Goal: Find specific page/section

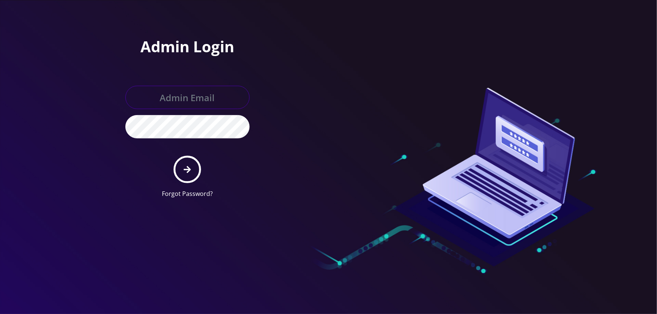
type input "[EMAIL_ADDRESS][DOMAIN_NAME]"
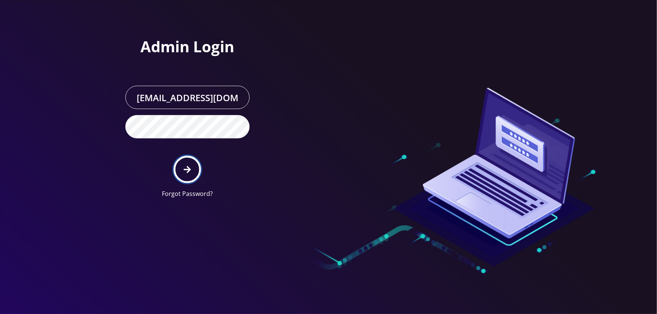
click at [183, 171] on button "submit" at bounding box center [186, 169] width 27 height 27
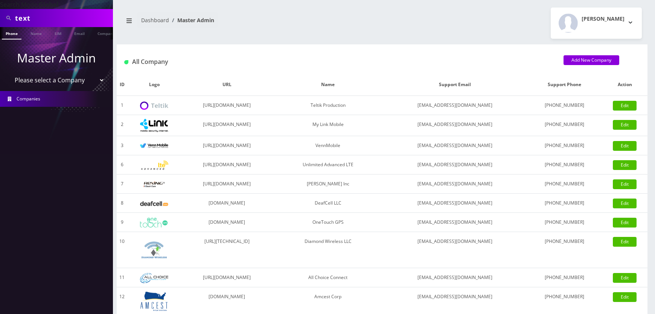
click at [92, 82] on select "Please select a Company Teltik Production My Link Mobile VennMobile Unlimited A…" at bounding box center [57, 80] width 96 height 14
select select "27"
click at [9, 73] on select "Please select a Company Teltik Production My Link Mobile VennMobile Unlimited A…" at bounding box center [57, 80] width 96 height 14
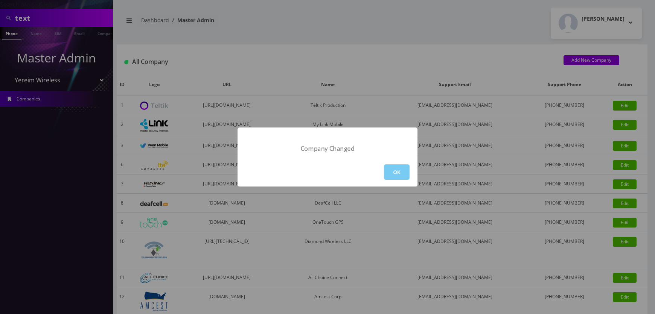
click at [395, 169] on button "OK" at bounding box center [397, 171] width 26 height 15
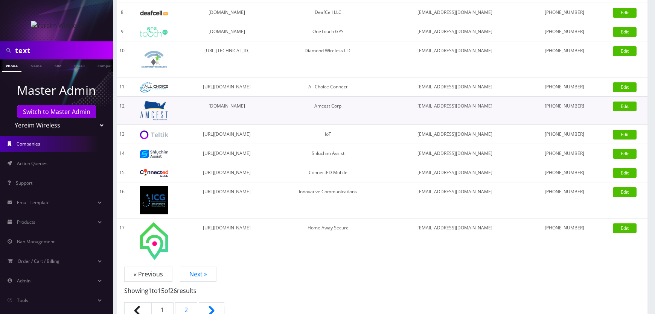
scroll to position [202, 0]
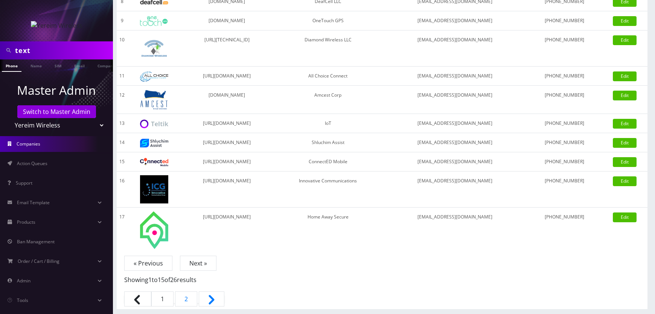
click at [192, 266] on link "Next »" at bounding box center [198, 263] width 37 height 15
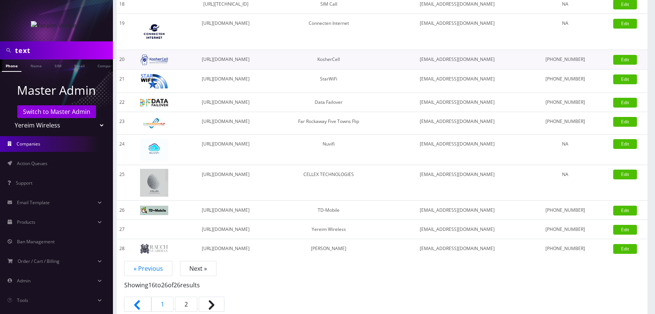
scroll to position [102, 0]
